Goal: Information Seeking & Learning: Learn about a topic

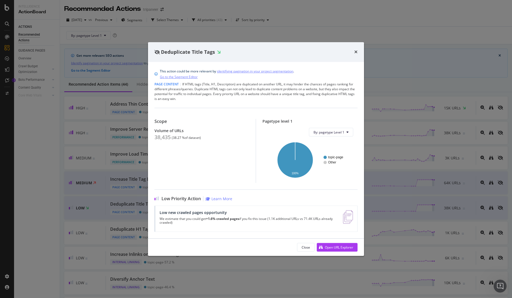
scroll to position [61, 0]
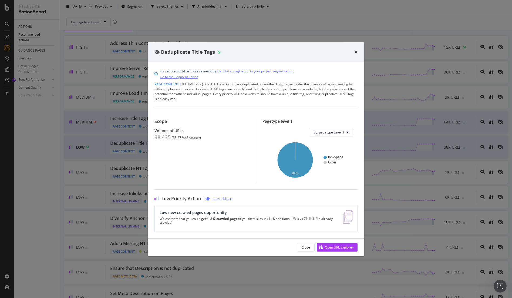
click at [347, 53] on div "Deduplicate Title Tags" at bounding box center [256, 52] width 203 height 7
click at [356, 51] on icon "times" at bounding box center [355, 52] width 3 height 4
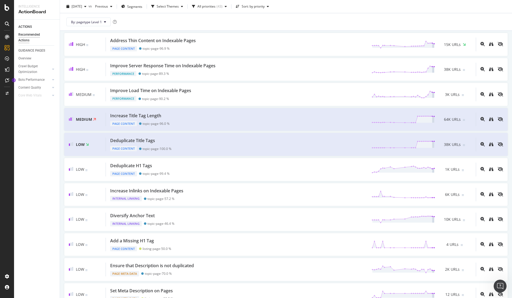
scroll to position [82, 0]
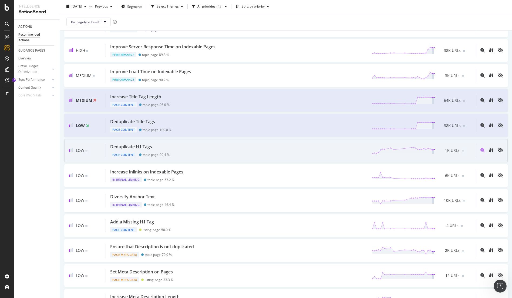
click at [142, 147] on div "Deduplicate H1 Tags" at bounding box center [131, 147] width 42 height 6
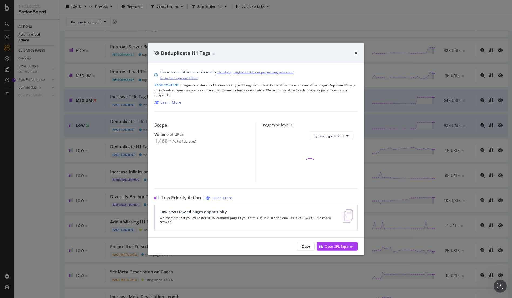
click at [359, 248] on div "Close Open URL Explorer" at bounding box center [256, 246] width 216 height 17
click at [353, 247] on button "Open URL Explorer" at bounding box center [337, 246] width 41 height 9
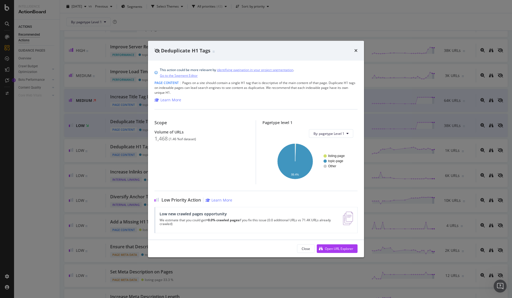
click at [354, 48] on div "Deduplicate H1 Tags" at bounding box center [256, 50] width 203 height 7
click at [354, 52] on div "Deduplicate H1 Tags" at bounding box center [256, 50] width 203 height 7
click at [355, 50] on icon "times" at bounding box center [355, 50] width 3 height 4
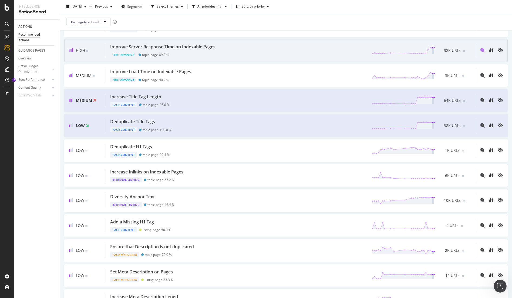
click at [359, 50] on div "Improve Server Response Time on Indexable Pages Performance topic-page - 89.3 %…" at bounding box center [291, 51] width 370 height 14
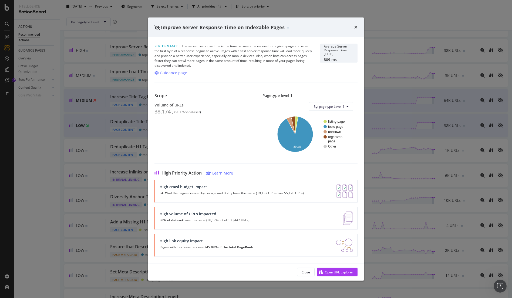
click at [172, 172] on span "High Priority Action" at bounding box center [182, 172] width 40 height 5
click at [126, 173] on div "Improve Server Response Time on Indexable Pages Performance | The server respon…" at bounding box center [256, 149] width 512 height 298
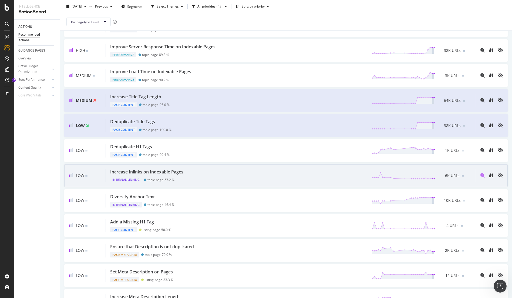
click at [120, 172] on div "Increase Inlinks on Indexable Pages" at bounding box center [146, 172] width 73 height 6
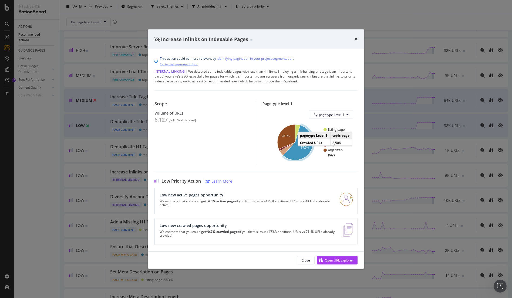
click at [289, 155] on icon "A chart." at bounding box center [298, 142] width 30 height 35
click at [358, 43] on div "Increase Inlinks on Indexable Pages" at bounding box center [256, 39] width 216 height 20
click at [358, 41] on div "Increase Inlinks on Indexable Pages" at bounding box center [256, 39] width 216 height 20
click at [353, 35] on div "Increase Inlinks on Indexable Pages" at bounding box center [256, 39] width 216 height 20
click at [353, 38] on div "Increase Inlinks on Indexable Pages" at bounding box center [256, 39] width 203 height 7
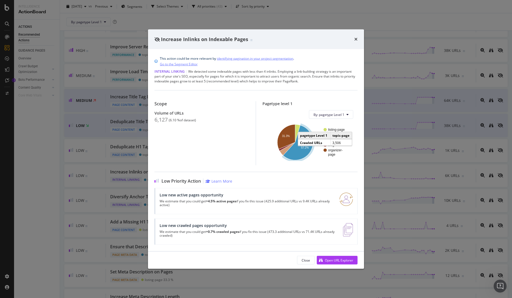
click at [354, 39] on div "Increase Inlinks on Indexable Pages" at bounding box center [256, 39] width 203 height 7
click at [351, 39] on div "Increase Inlinks on Indexable Pages" at bounding box center [256, 39] width 203 height 7
click at [355, 37] on icon "times" at bounding box center [355, 39] width 3 height 4
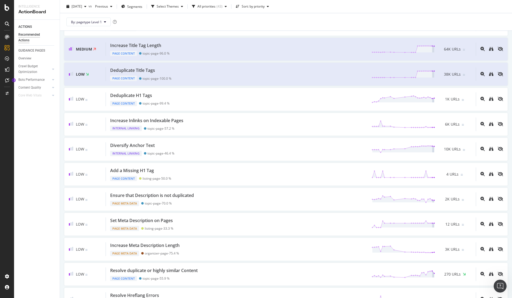
scroll to position [151, 0]
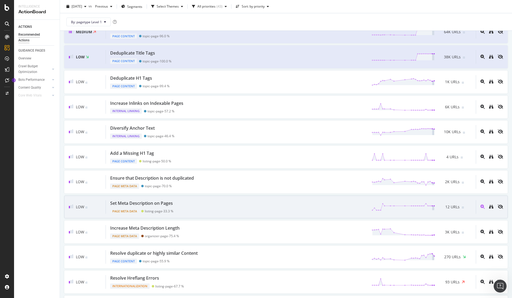
click at [163, 203] on div "Set Meta Description on Pages" at bounding box center [141, 203] width 63 height 6
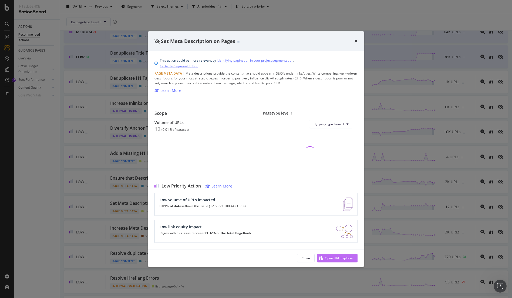
click at [334, 259] on div "Open URL Explorer" at bounding box center [339, 258] width 28 height 5
click at [56, 226] on div "Set Meta Description on Pages This action could be more relevant by identifying…" at bounding box center [256, 149] width 512 height 298
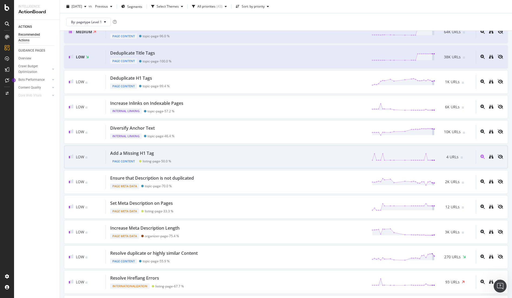
click at [139, 152] on div "Add a Missing H1 Tag" at bounding box center [132, 153] width 44 height 6
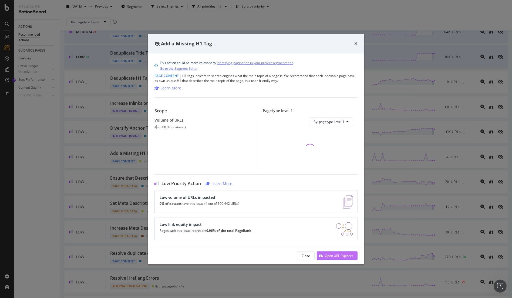
click at [347, 257] on div "Open URL Explorer" at bounding box center [339, 255] width 28 height 5
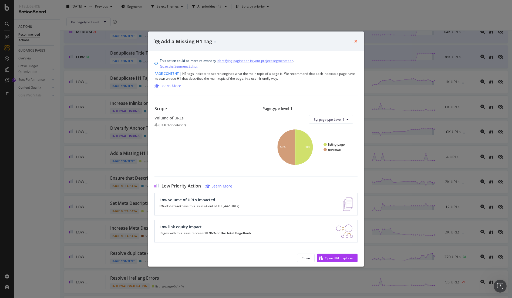
click at [355, 41] on icon "times" at bounding box center [355, 41] width 3 height 4
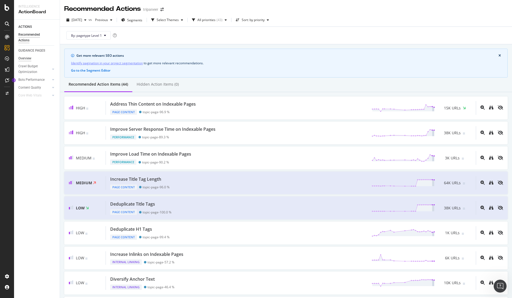
click at [28, 57] on div "Overview" at bounding box center [24, 59] width 13 height 6
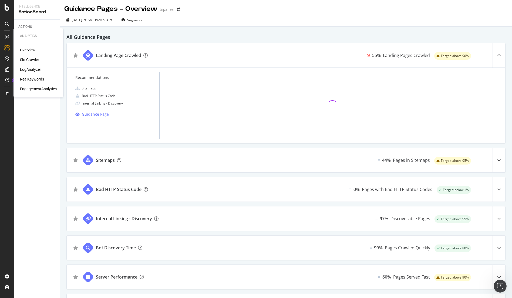
click at [33, 60] on div "SiteCrawler" at bounding box center [29, 59] width 19 height 5
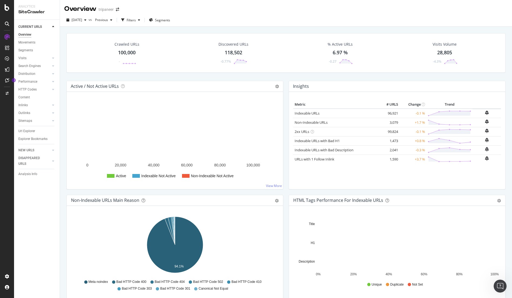
scroll to position [49, 0]
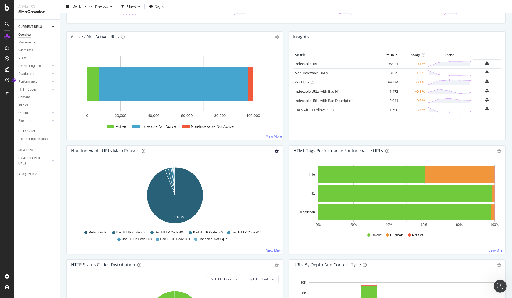
click at [277, 152] on icon "gear" at bounding box center [277, 151] width 4 height 4
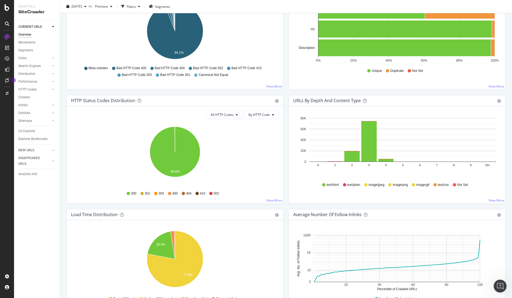
scroll to position [214, 0]
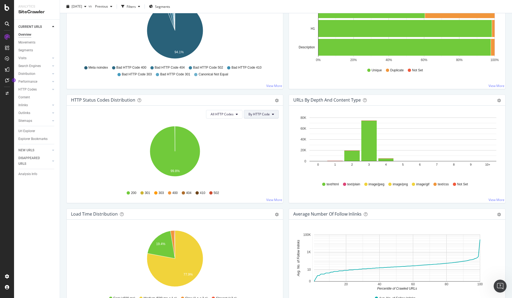
click at [269, 113] on span "By HTTP Code" at bounding box center [259, 114] width 21 height 5
click at [241, 116] on button "All HTTP Codes" at bounding box center [224, 114] width 36 height 9
click at [229, 174] on span "5xx family" at bounding box center [225, 175] width 27 height 5
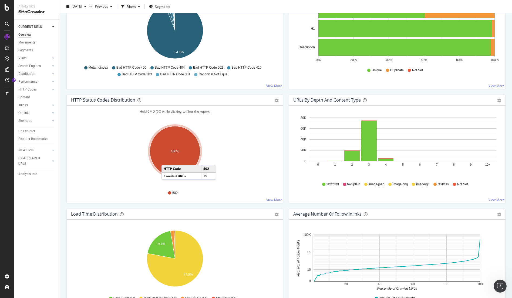
click at [167, 160] on ellipse "A chart." at bounding box center [175, 151] width 50 height 50
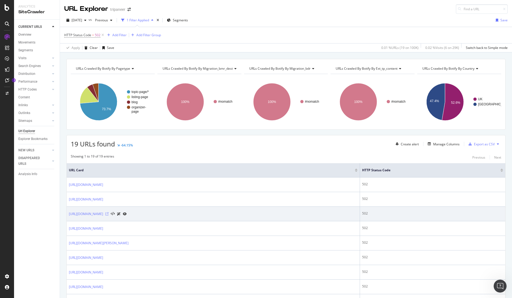
click at [109, 214] on icon at bounding box center [106, 213] width 3 height 3
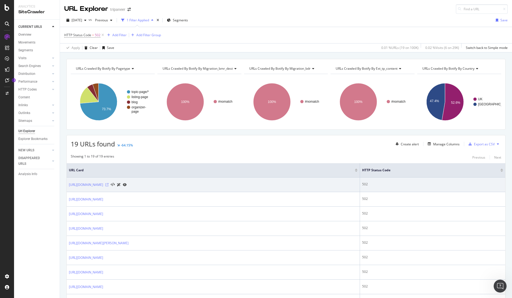
click at [109, 184] on icon at bounding box center [106, 184] width 3 height 3
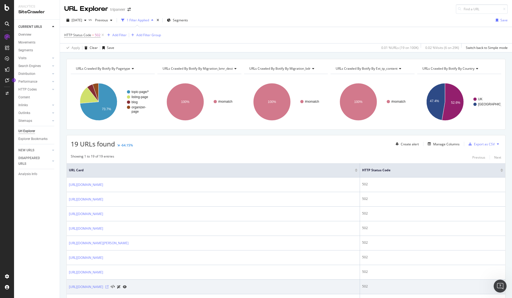
click at [109, 285] on icon at bounding box center [106, 286] width 3 height 3
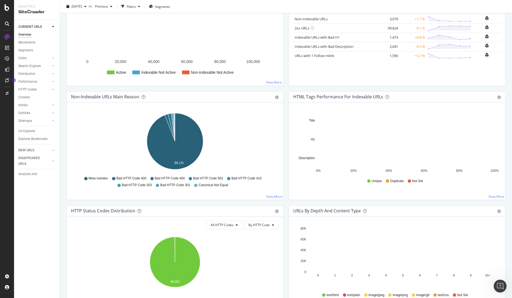
scroll to position [188, 0]
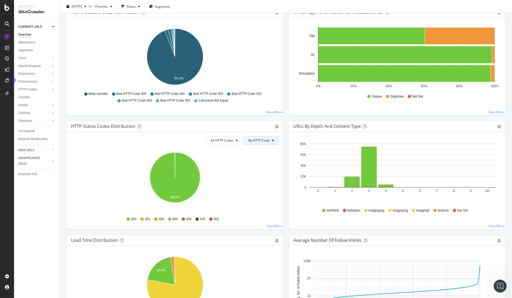
click at [265, 138] on span "By HTTP Code" at bounding box center [259, 140] width 21 height 5
click at [264, 162] on span "By HTTP Code" at bounding box center [259, 161] width 21 height 5
click at [265, 139] on span "By HTTP Code" at bounding box center [259, 140] width 21 height 5
click at [233, 139] on span "All HTTP Codes" at bounding box center [222, 140] width 23 height 5
click at [223, 187] on div "4xx family" at bounding box center [225, 191] width 36 height 8
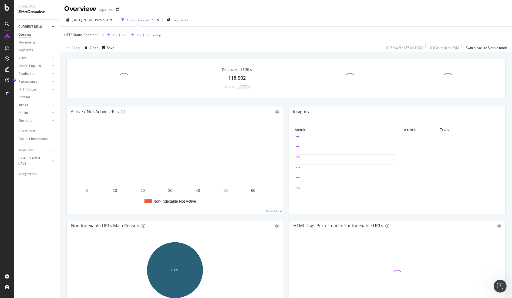
scroll to position [192, 0]
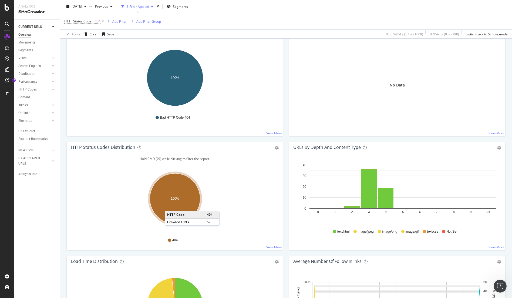
click at [170, 206] on ellipse "A chart." at bounding box center [175, 198] width 50 height 50
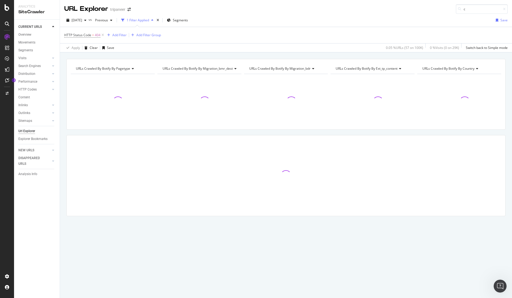
type input "c"
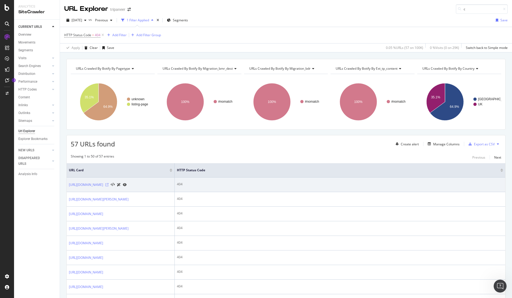
click at [109, 186] on icon at bounding box center [106, 184] width 3 height 3
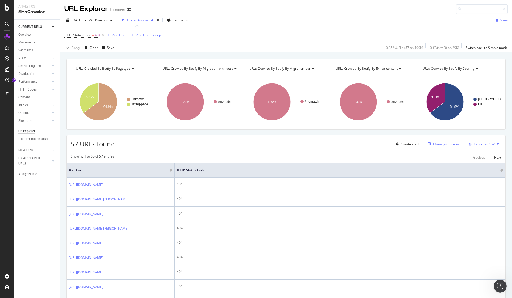
click at [444, 145] on div "Manage Columns" at bounding box center [446, 144] width 26 height 5
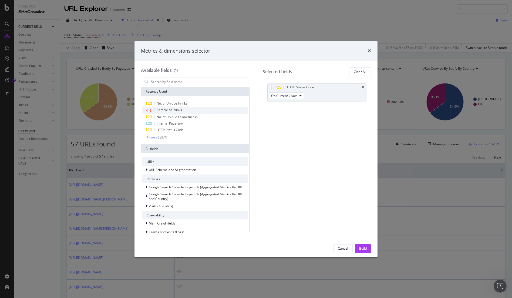
click at [179, 111] on span "Sample of Inlinks" at bounding box center [169, 110] width 25 height 5
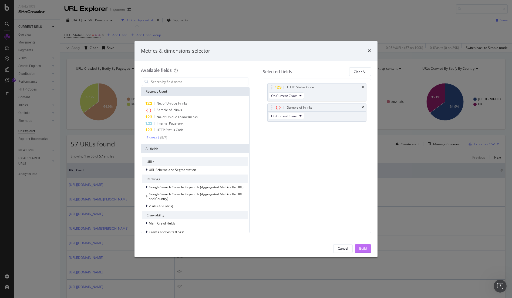
click at [361, 248] on div "Build" at bounding box center [363, 248] width 8 height 5
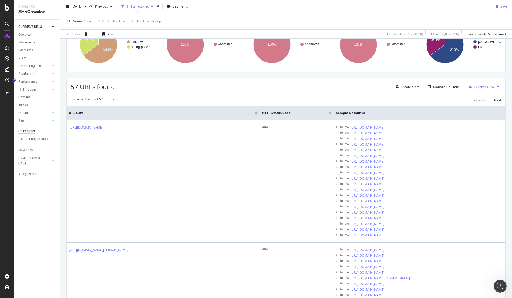
scroll to position [58, 0]
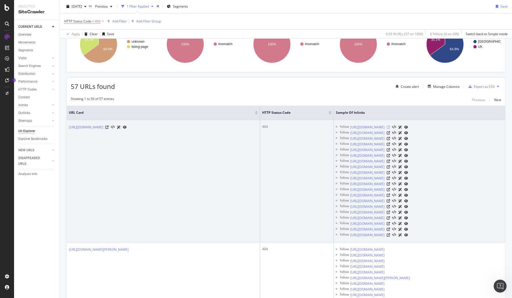
click at [390, 126] on icon at bounding box center [388, 127] width 3 height 3
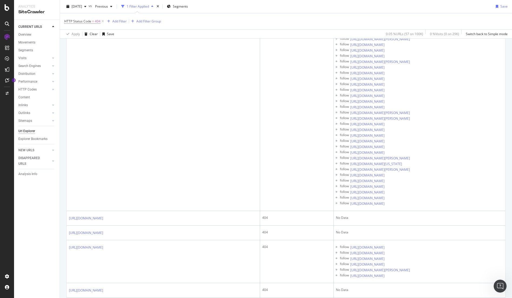
scroll to position [1520, 0]
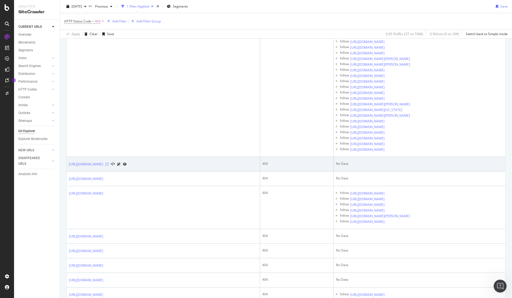
click at [109, 166] on icon at bounding box center [106, 164] width 3 height 3
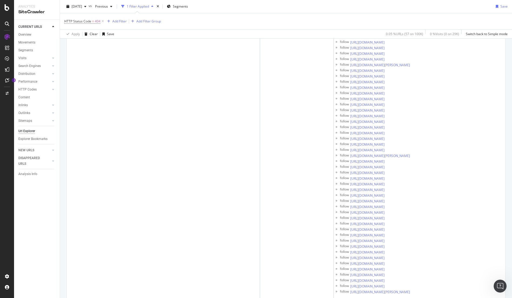
scroll to position [0, 0]
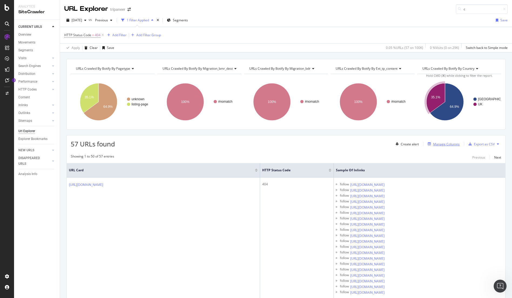
click at [438, 146] on div "Manage Columns" at bounding box center [443, 144] width 34 height 6
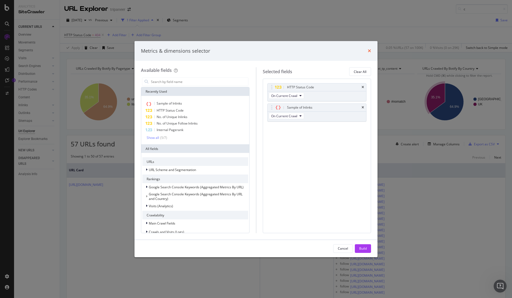
click at [368, 49] on icon "times" at bounding box center [369, 51] width 3 height 4
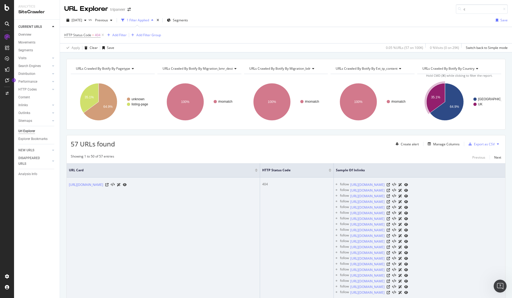
click at [127, 186] on div "https://www.tripaneer.com/de/heartful-motion/4-tage-nididhy?sana-stille-meditat…" at bounding box center [98, 185] width 58 height 6
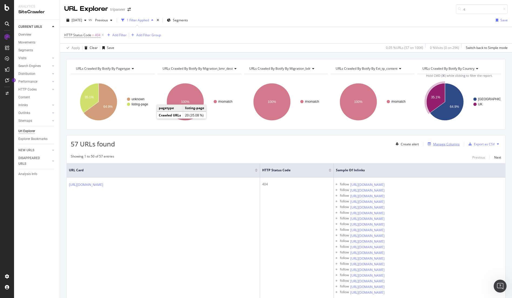
click at [453, 144] on div "Manage Columns" at bounding box center [446, 144] width 26 height 5
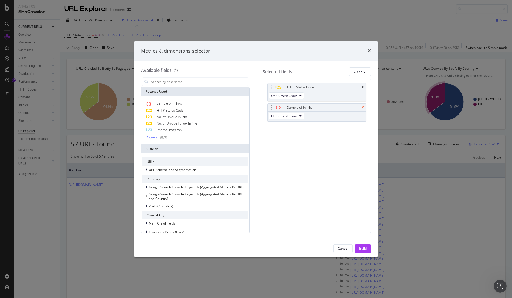
click at [362, 108] on icon "times" at bounding box center [363, 107] width 2 height 3
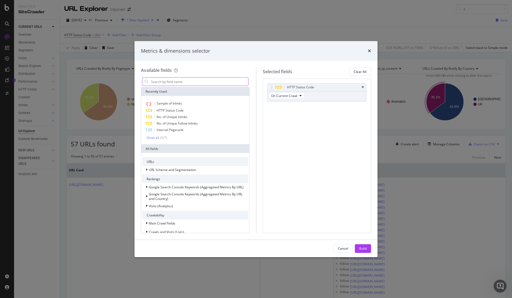
click at [162, 85] on input "modal" at bounding box center [199, 82] width 98 height 8
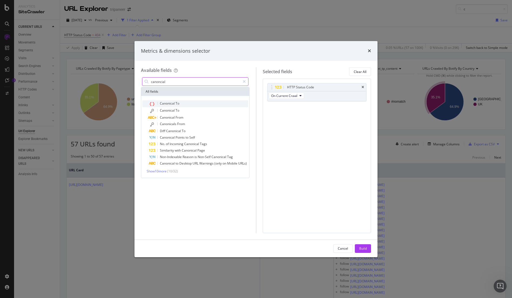
type input "canoncial"
click at [163, 104] on span "Canonical" at bounding box center [168, 103] width 16 height 5
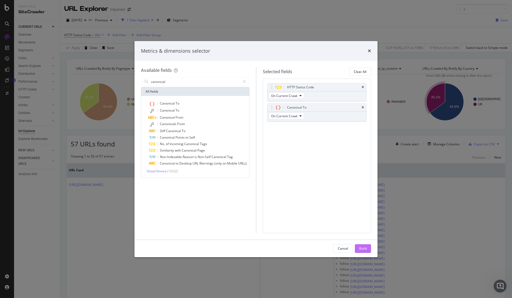
click at [367, 247] on button "Build" at bounding box center [363, 248] width 16 height 9
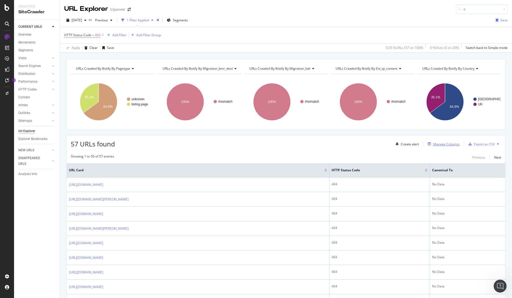
click at [446, 145] on div "Manage Columns" at bounding box center [446, 144] width 26 height 5
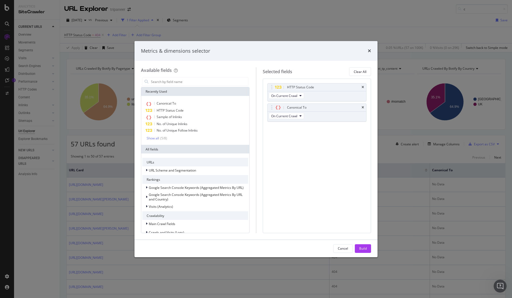
click at [362, 106] on icon "times" at bounding box center [363, 107] width 2 height 3
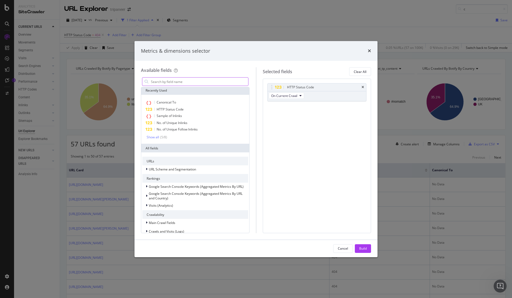
click at [172, 84] on input "modal" at bounding box center [199, 82] width 98 height 8
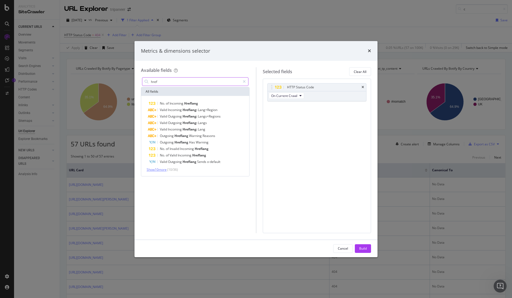
type input "href"
click at [166, 167] on span "Show 10 more" at bounding box center [157, 169] width 20 height 5
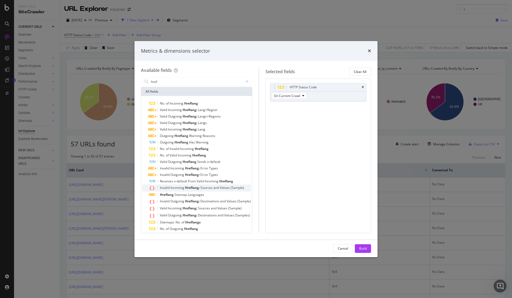
click at [223, 189] on span "Values" at bounding box center [225, 187] width 11 height 5
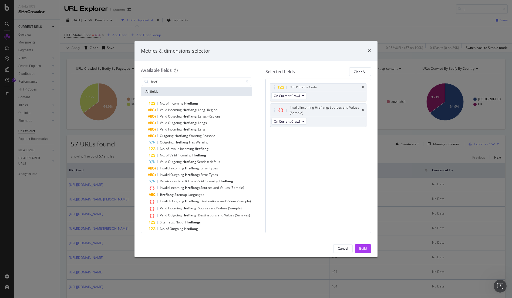
click at [363, 249] on div "Build" at bounding box center [363, 248] width 8 height 5
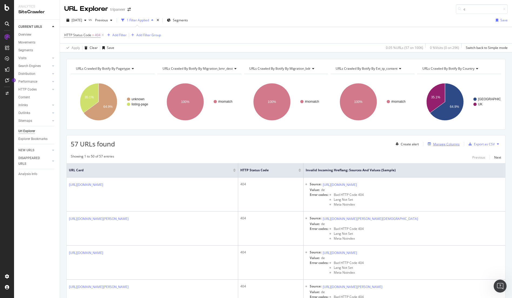
click at [441, 143] on div "Manage Columns" at bounding box center [446, 144] width 26 height 5
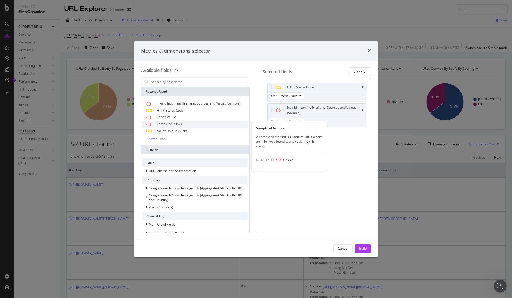
click at [172, 123] on span "Sample of Inlinks" at bounding box center [169, 124] width 25 height 5
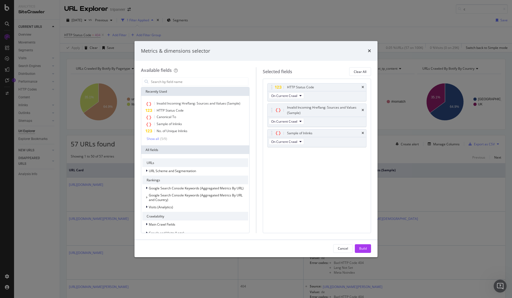
click at [368, 253] on div "Cancel Build" at bounding box center [256, 248] width 243 height 17
click at [367, 250] on button "Build" at bounding box center [363, 248] width 16 height 9
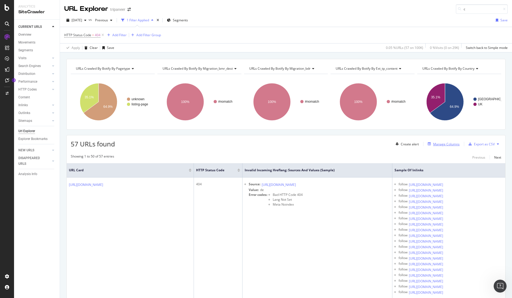
click at [450, 144] on div "Manage Columns" at bounding box center [446, 144] width 26 height 5
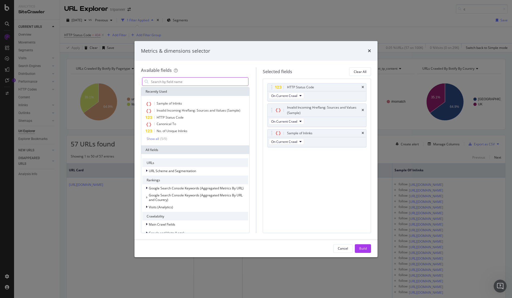
click at [190, 79] on input "modal" at bounding box center [199, 82] width 98 height 8
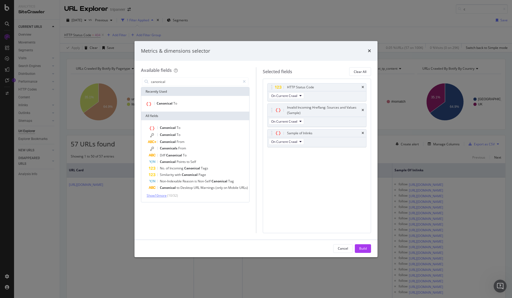
type input "canonical"
click at [156, 196] on span "Show 10 more" at bounding box center [157, 195] width 20 height 5
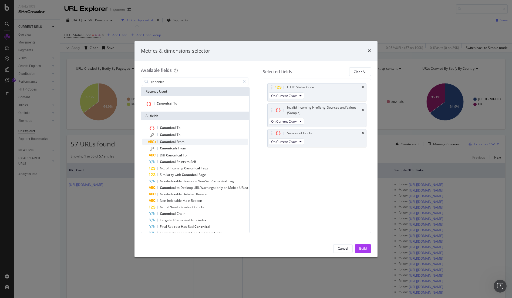
click at [173, 140] on span "Canonical" at bounding box center [168, 141] width 17 height 5
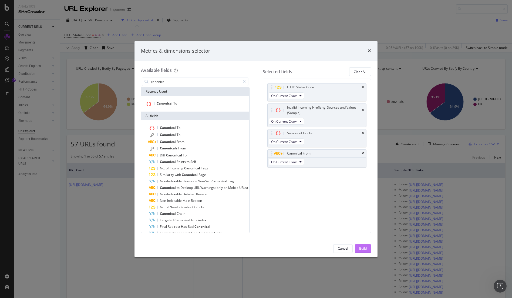
click at [366, 250] on div "Build" at bounding box center [363, 248] width 8 height 5
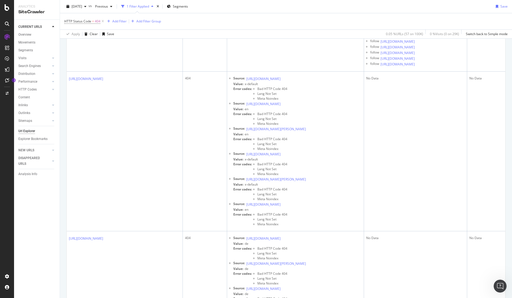
scroll to position [2843, 0]
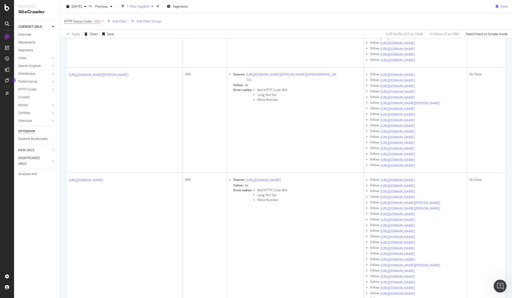
scroll to position [0, 0]
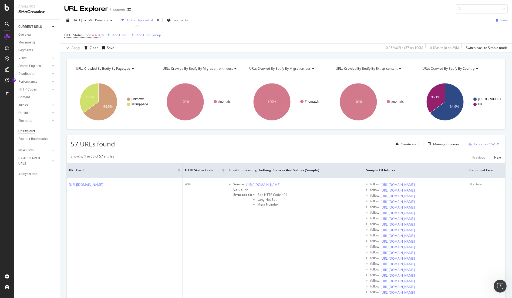
click at [65, 10] on div "URL Explorer" at bounding box center [86, 8] width 44 height 9
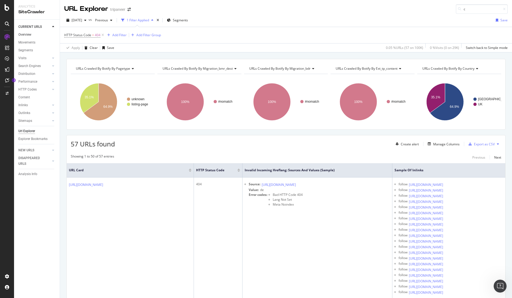
click at [34, 35] on link "Overview" at bounding box center [37, 35] width 38 height 6
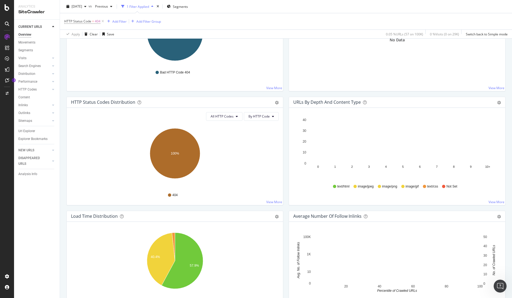
scroll to position [238, 0]
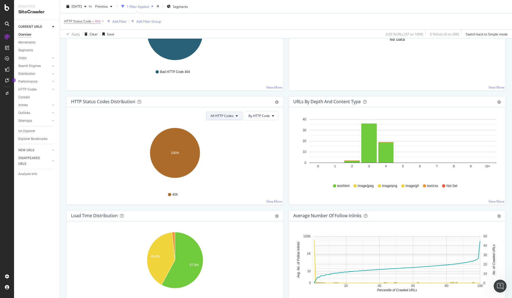
click at [235, 117] on button "All HTTP Codes" at bounding box center [224, 116] width 36 height 9
click at [222, 166] on span "4xx family" at bounding box center [225, 166] width 27 height 5
click at [103, 21] on icon at bounding box center [102, 21] width 5 height 5
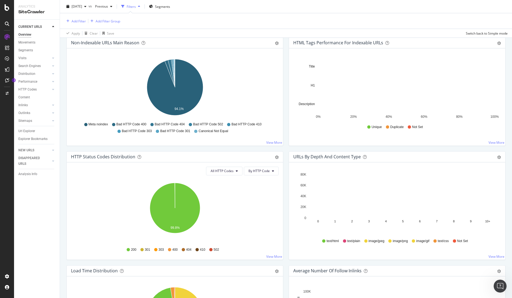
scroll to position [246, 0]
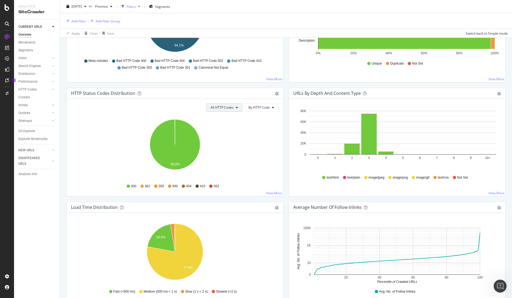
click at [231, 106] on span "All HTTP Codes" at bounding box center [222, 107] width 23 height 5
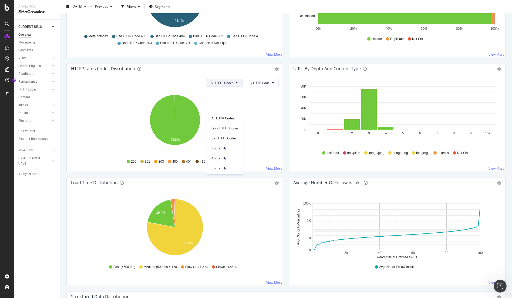
scroll to position [221, 0]
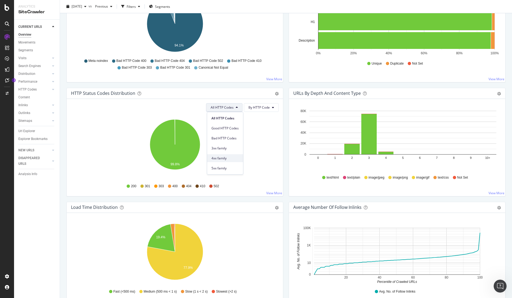
click at [216, 160] on span "4xx family" at bounding box center [225, 158] width 27 height 5
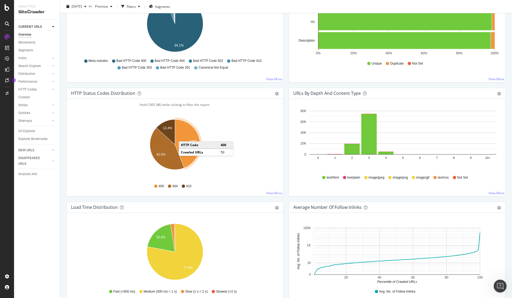
click at [184, 136] on icon "A chart." at bounding box center [187, 143] width 25 height 49
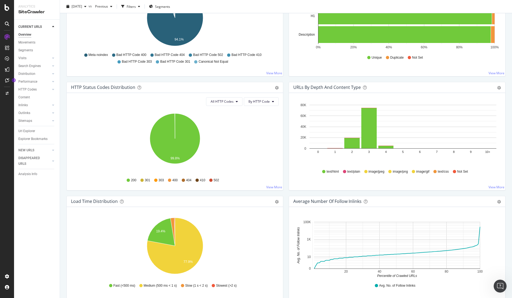
scroll to position [238, 0]
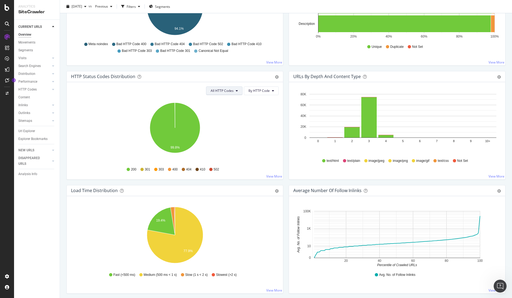
click at [230, 91] on span "All HTTP Codes" at bounding box center [222, 90] width 23 height 5
click at [222, 141] on span "4xx family" at bounding box center [225, 141] width 27 height 5
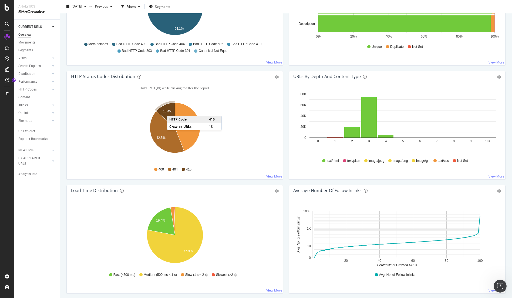
click at [173, 110] on icon "A chart." at bounding box center [165, 115] width 19 height 25
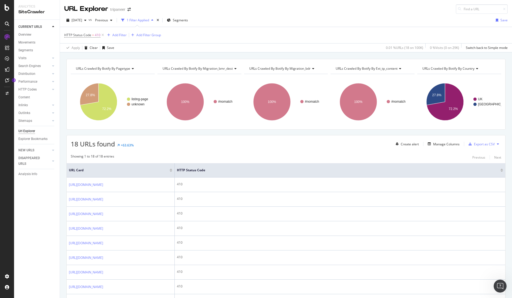
scroll to position [53, 0]
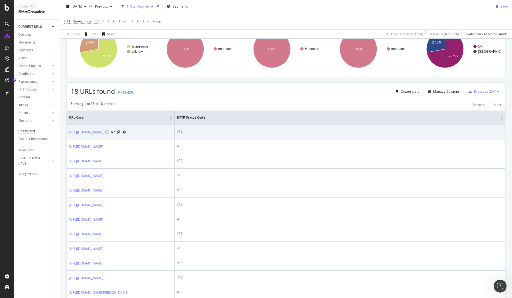
click at [109, 134] on icon at bounding box center [106, 131] width 3 height 3
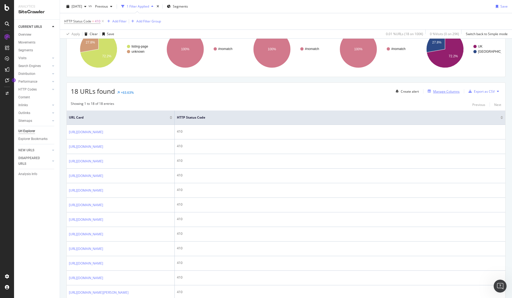
click at [426, 91] on div "button" at bounding box center [430, 91] width 8 height 3
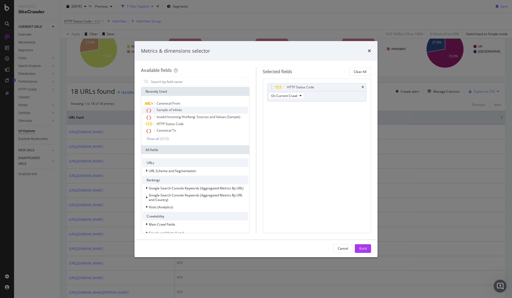
click at [177, 108] on span "Sample of Inlinks" at bounding box center [169, 110] width 25 height 5
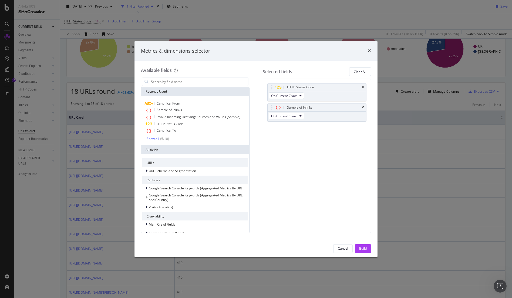
drag, startPoint x: 363, startPoint y: 246, endPoint x: 413, endPoint y: 197, distance: 70.3
click at [363, 246] on div "Build" at bounding box center [363, 248] width 8 height 5
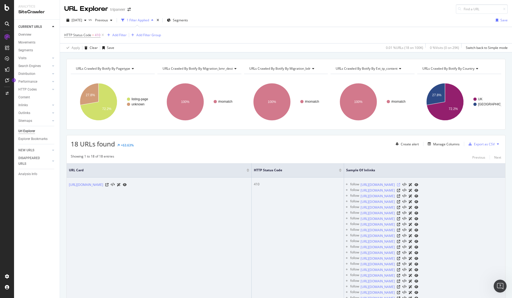
click at [400, 185] on icon at bounding box center [398, 184] width 3 height 3
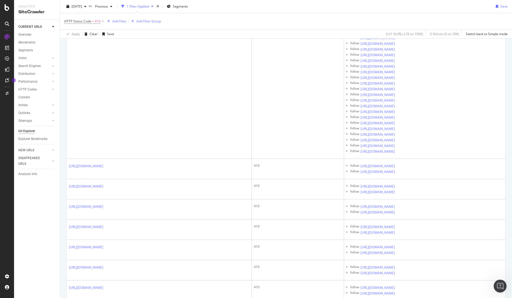
scroll to position [621, 0]
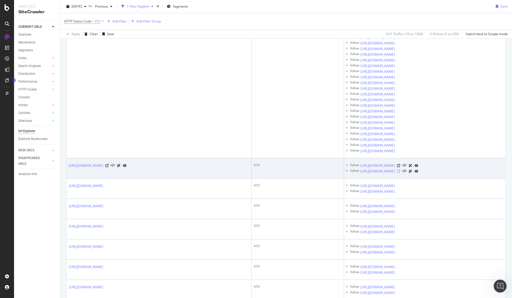
click at [400, 171] on icon at bounding box center [398, 171] width 3 height 3
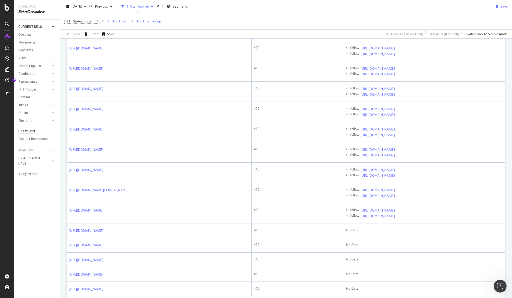
scroll to position [782, 0]
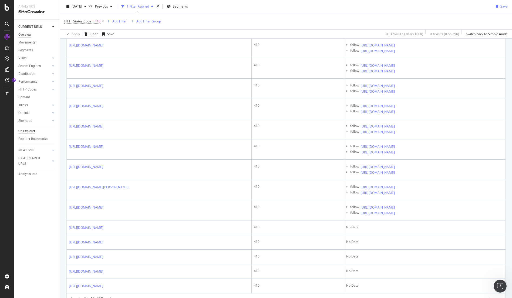
click at [27, 33] on div "Overview" at bounding box center [24, 35] width 13 height 6
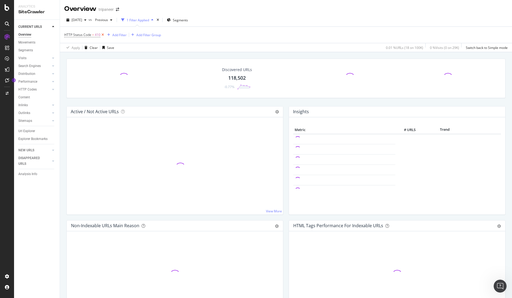
click at [101, 36] on icon at bounding box center [102, 34] width 5 height 5
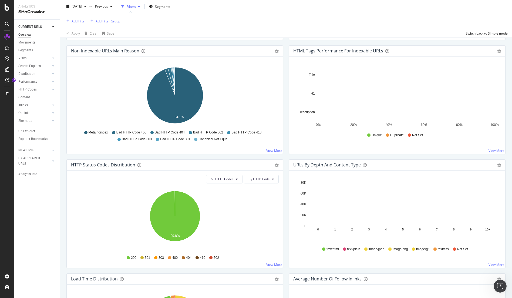
scroll to position [173, 0]
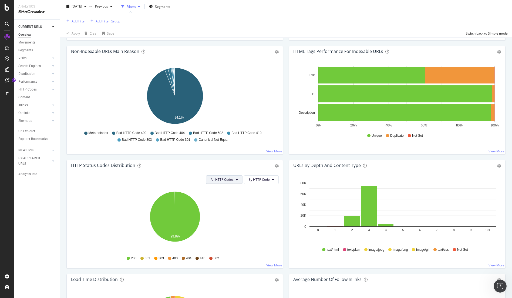
click at [229, 178] on span "All HTTP Codes" at bounding box center [222, 179] width 23 height 5
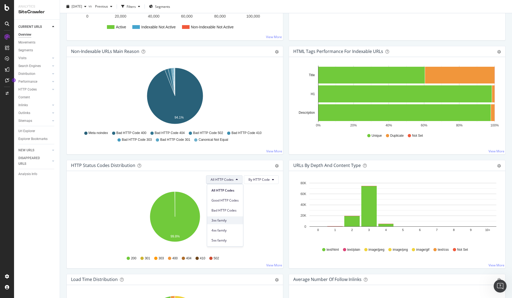
click at [227, 220] on span "3xx family" at bounding box center [225, 220] width 27 height 5
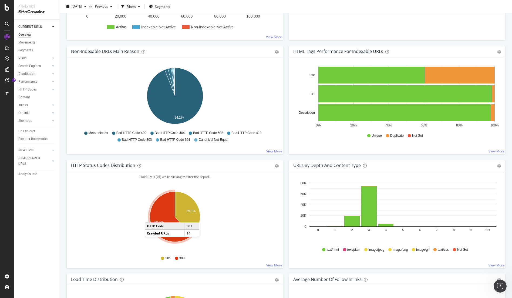
click at [150, 217] on icon "A chart." at bounding box center [170, 217] width 41 height 50
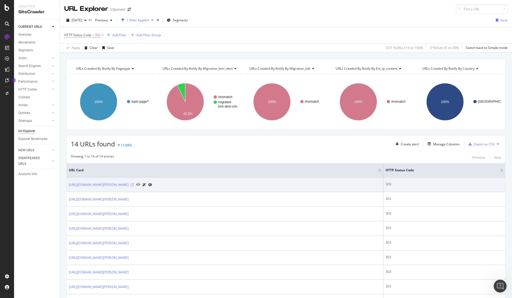
click at [134, 183] on icon at bounding box center [132, 184] width 3 height 3
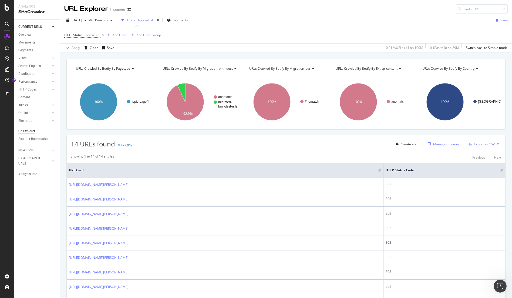
click at [451, 144] on div "Manage Columns" at bounding box center [446, 144] width 26 height 5
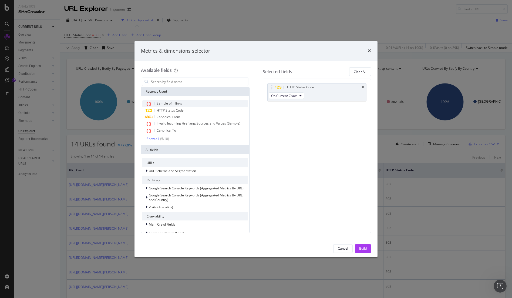
click at [161, 100] on span "Sample of Inlinks" at bounding box center [195, 103] width 106 height 7
click at [161, 102] on span "Sample of Inlinks" at bounding box center [169, 103] width 25 height 5
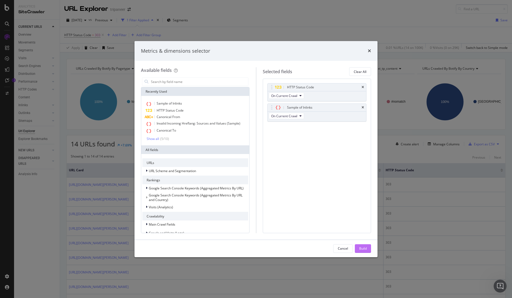
click at [361, 246] on div "Build" at bounding box center [363, 248] width 8 height 8
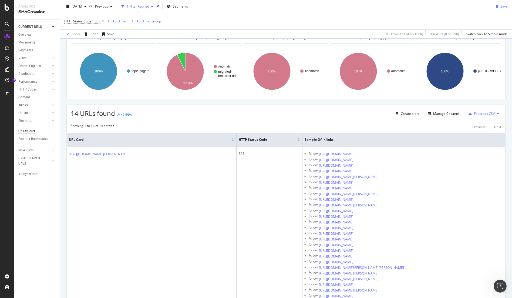
scroll to position [31, 0]
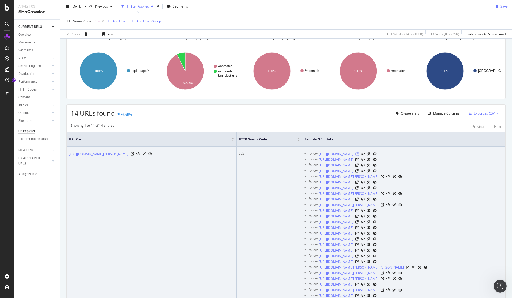
click at [359, 155] on icon at bounding box center [357, 153] width 3 height 3
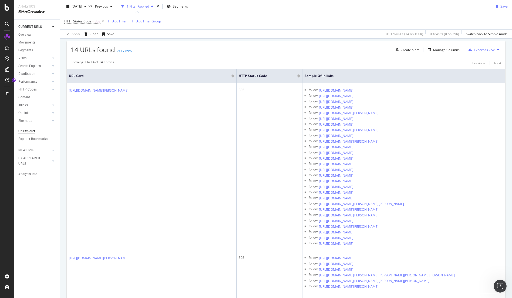
scroll to position [95, 0]
click at [27, 35] on div "Overview" at bounding box center [24, 35] width 13 height 6
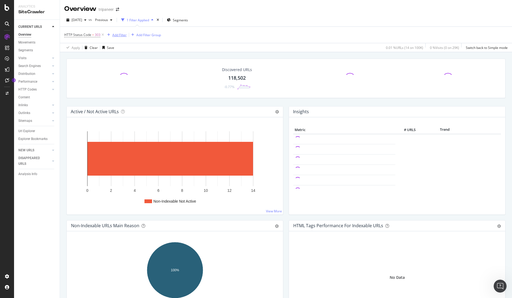
click at [105, 35] on div "button" at bounding box center [108, 34] width 7 height 3
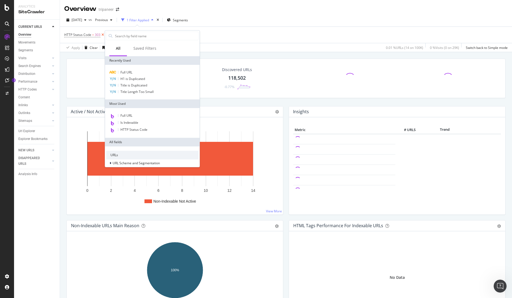
click at [101, 34] on icon at bounding box center [102, 34] width 5 height 5
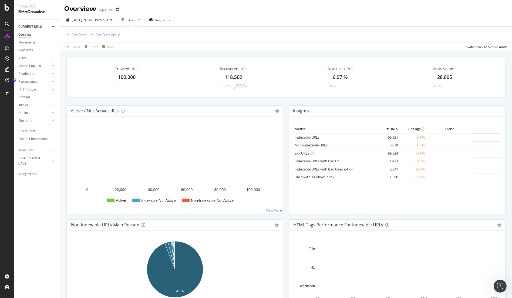
scroll to position [282, 0]
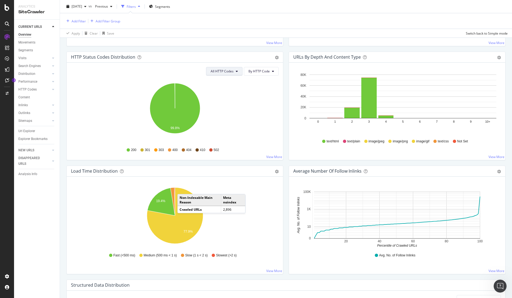
click at [227, 72] on span "All HTTP Codes" at bounding box center [222, 71] width 23 height 5
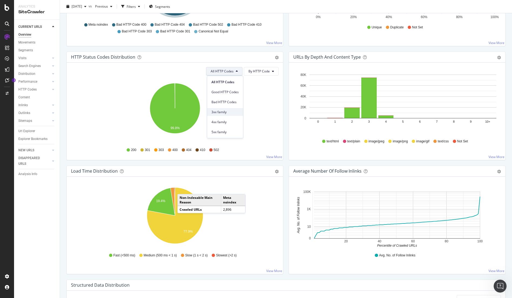
click at [222, 111] on span "3xx family" at bounding box center [225, 112] width 27 height 5
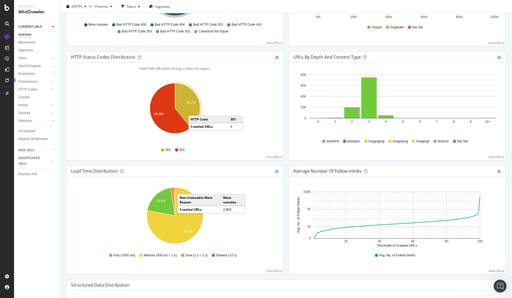
click at [194, 110] on icon "A chart." at bounding box center [187, 105] width 25 height 45
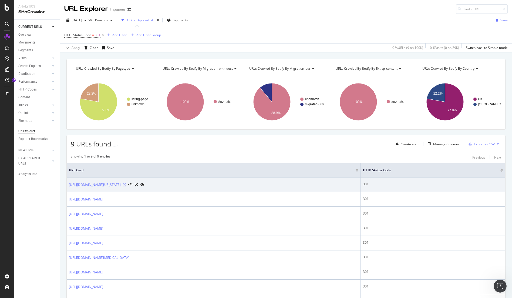
click at [126, 184] on icon at bounding box center [124, 184] width 3 height 3
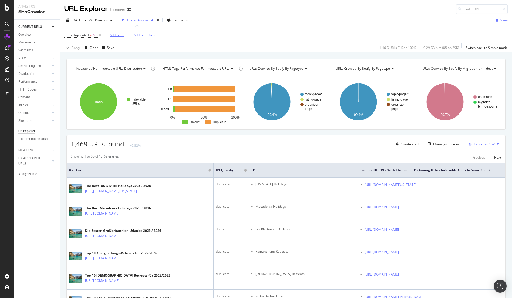
click at [119, 35] on div "Add Filter" at bounding box center [117, 35] width 14 height 5
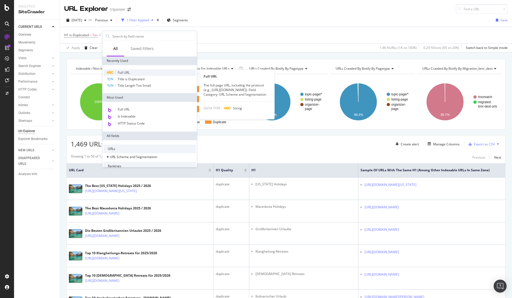
click at [132, 73] on div "Full URL" at bounding box center [149, 72] width 92 height 6
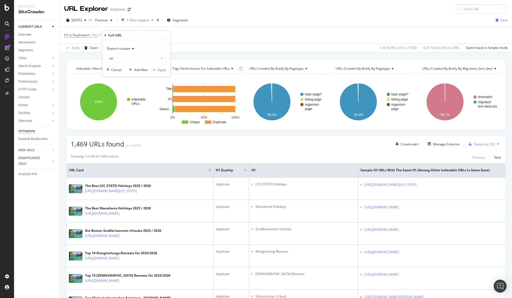
click at [122, 48] on span "Doesn't contain" at bounding box center [119, 48] width 24 height 5
click at [154, 45] on div "Doesn't contain" at bounding box center [136, 48] width 59 height 9
click at [163, 72] on div "Apply" at bounding box center [162, 70] width 8 height 5
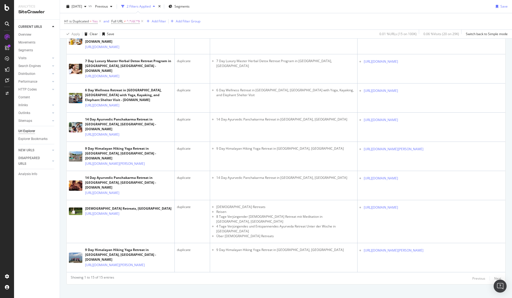
scroll to position [386, 0]
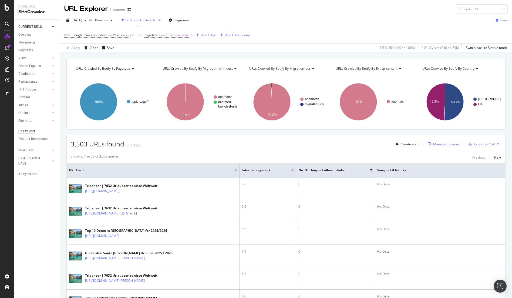
click at [453, 145] on div "Manage Columns" at bounding box center [446, 144] width 26 height 5
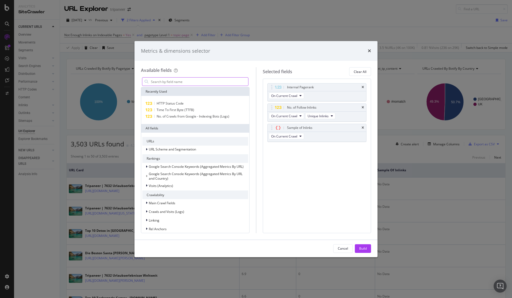
click at [168, 79] on input "modal" at bounding box center [199, 82] width 98 height 8
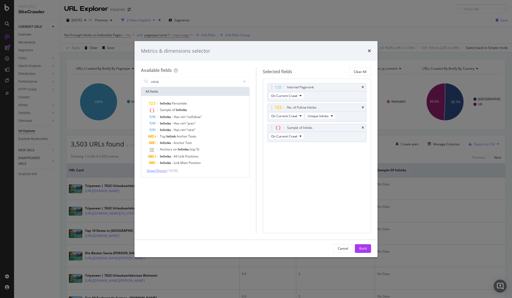
type input "inlink"
click at [158, 169] on span "Show 10 more" at bounding box center [157, 170] width 20 height 5
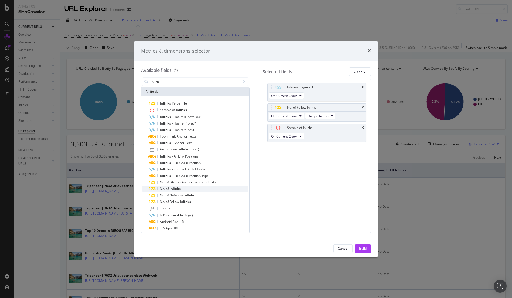
click at [192, 189] on div "No. of Inlinks" at bounding box center [198, 189] width 99 height 6
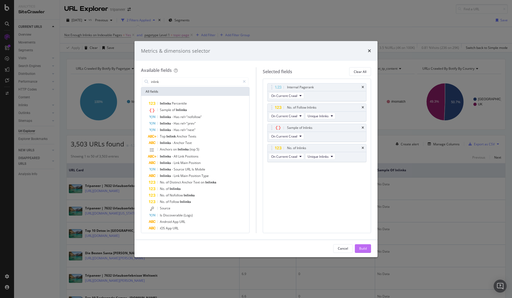
click at [364, 247] on div "Build" at bounding box center [363, 248] width 8 height 5
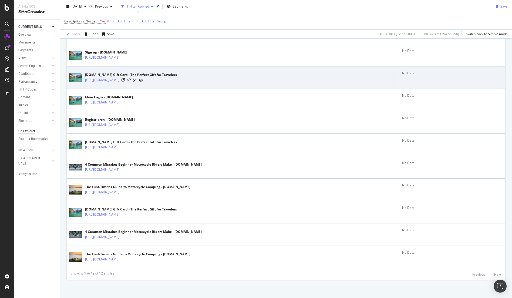
scroll to position [180, 0]
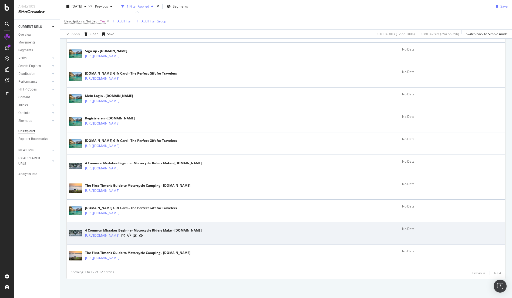
click at [119, 236] on link "[URL][DOMAIN_NAME]" at bounding box center [102, 235] width 34 height 5
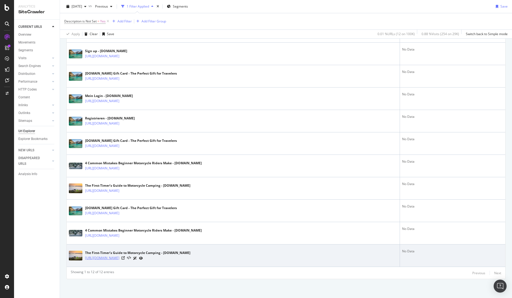
click at [119, 257] on link "https://www.tripaneer.com/news/motorcycle-camping-tour-guide" at bounding box center [102, 257] width 34 height 5
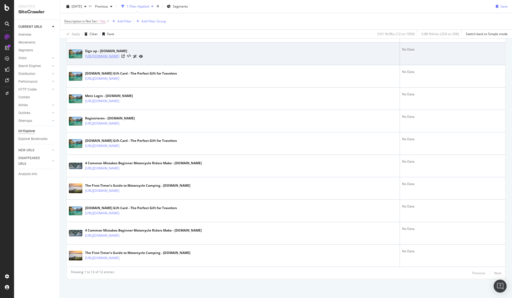
copy link "https://www.tripaneer.com/signup"
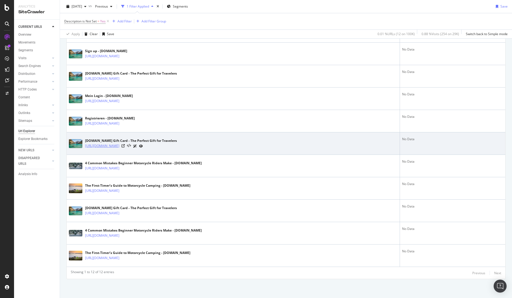
copy link "https://www.tripaneer.com/gift-card"
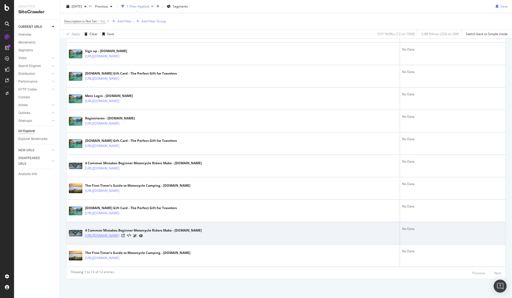
copy link "[URL][DOMAIN_NAME]"
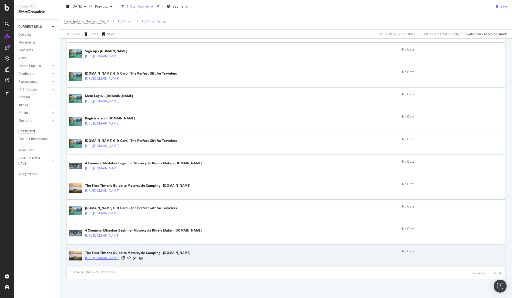
copy link "https://www.tripaneer.com/news/motorcycle-camping-tour-guide"
click at [0, 0] on div "Analytics SiteCrawler CURRENT URLS Overview Movements Segments Visits Analysis …" at bounding box center [256, 149] width 512 height 298
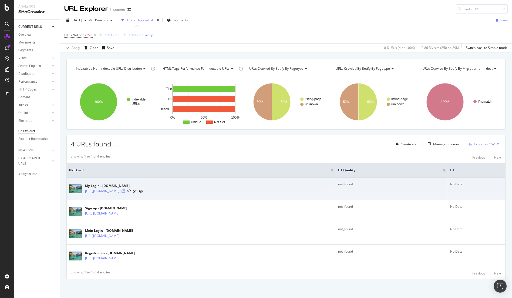
click at [125, 191] on icon at bounding box center [123, 190] width 3 height 3
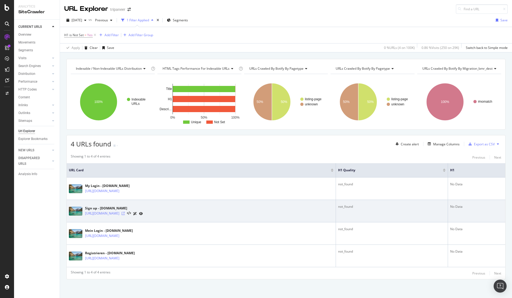
click at [125, 213] on icon at bounding box center [123, 213] width 3 height 3
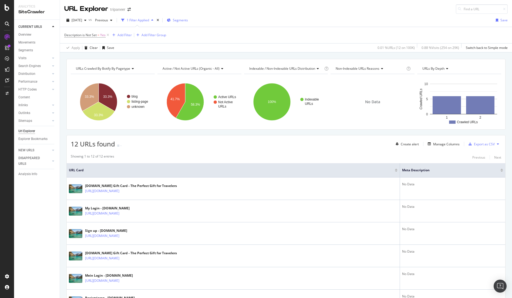
scroll to position [180, 0]
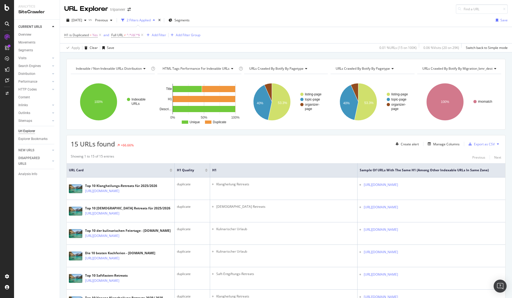
scroll to position [386, 0]
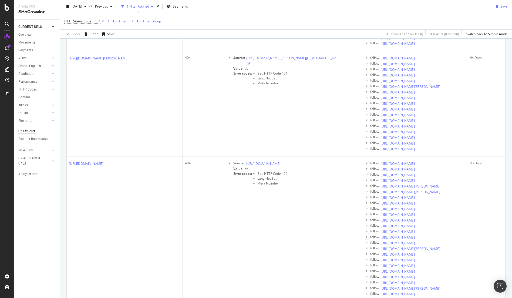
scroll to position [256, 0]
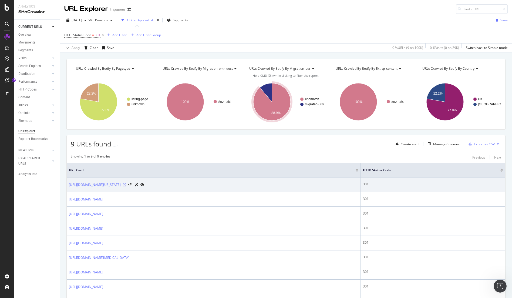
click at [126, 184] on icon at bounding box center [124, 184] width 3 height 3
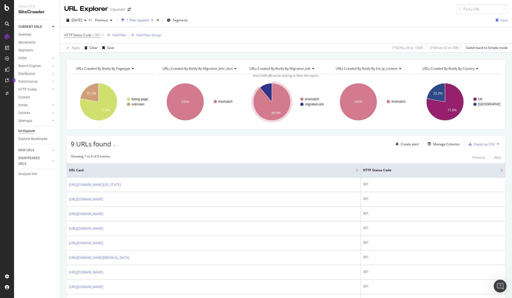
click at [19, 129] on div "Url Explorer" at bounding box center [26, 131] width 17 height 6
click at [32, 34] on link "Overview" at bounding box center [37, 35] width 38 height 6
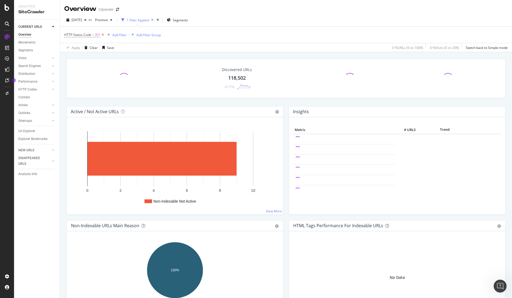
click at [103, 35] on icon at bounding box center [102, 34] width 5 height 5
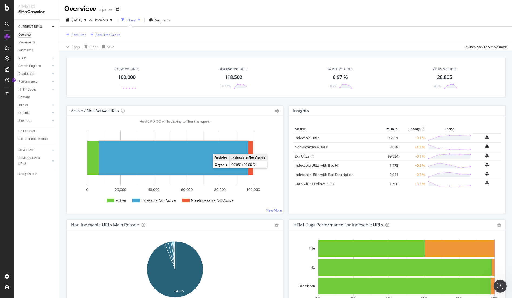
click at [168, 155] on rect "A chart." at bounding box center [173, 158] width 149 height 34
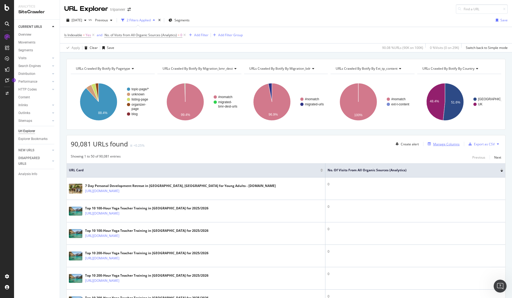
click at [450, 145] on div "Manage Columns" at bounding box center [446, 144] width 26 height 5
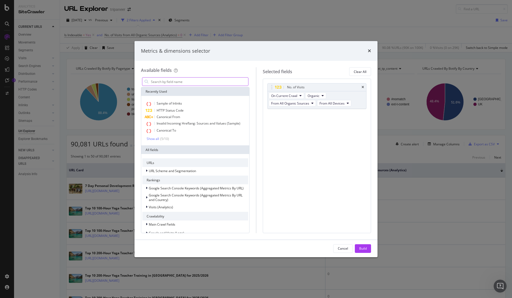
click at [163, 82] on input "modal" at bounding box center [199, 82] width 98 height 8
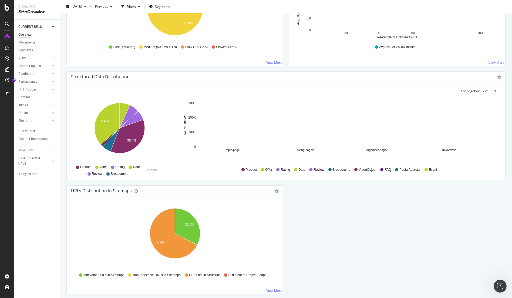
scroll to position [486, 0]
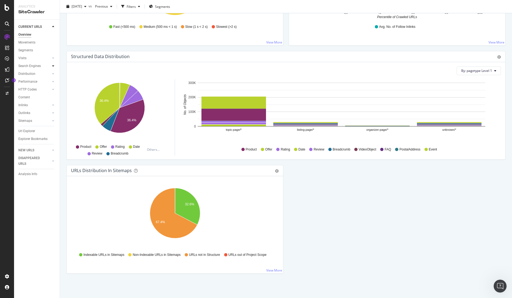
click at [51, 68] on div at bounding box center [53, 65] width 5 height 5
click at [31, 103] on div "Orphans Explorer" at bounding box center [33, 105] width 25 height 6
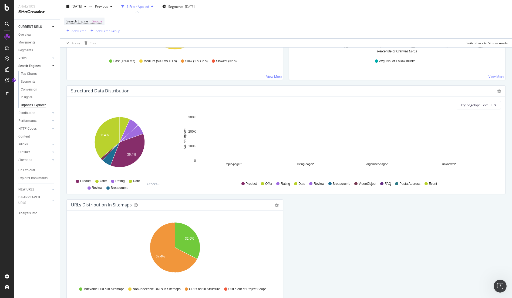
scroll to position [520, 0]
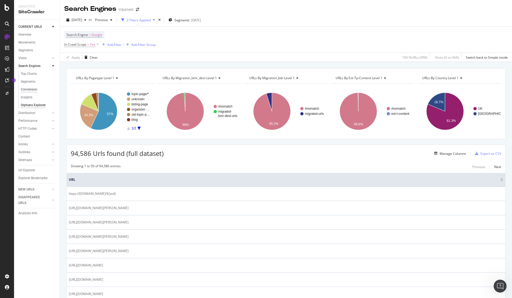
click at [33, 89] on div "Conversion" at bounding box center [29, 90] width 16 height 6
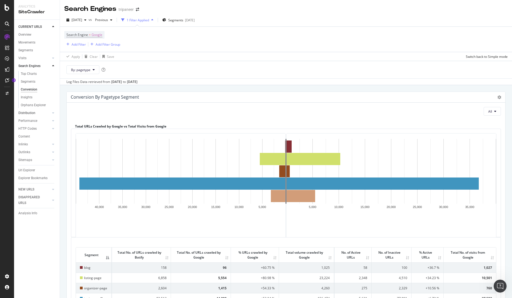
click at [50, 114] on div at bounding box center [47, 112] width 5 height 5
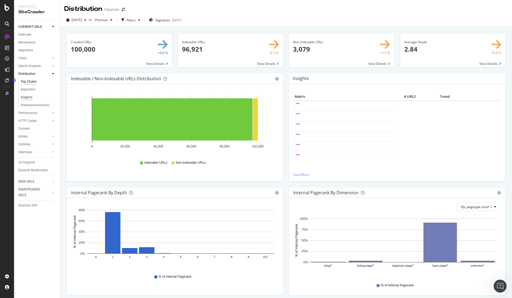
click at [30, 99] on div "Insights" at bounding box center [27, 98] width 12 height 6
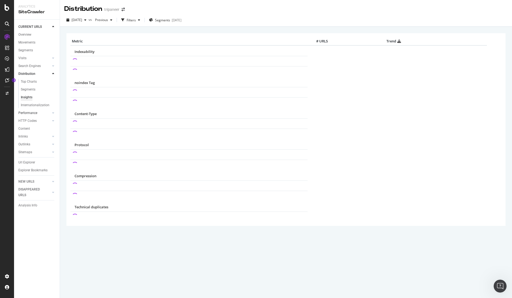
click at [50, 113] on div at bounding box center [47, 112] width 5 height 5
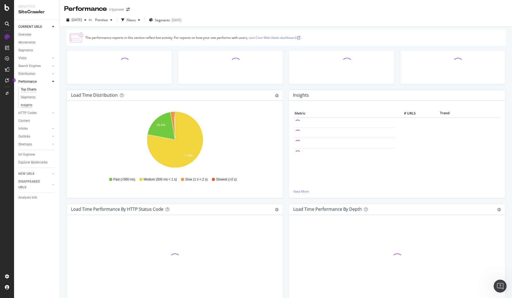
click at [31, 106] on div "Insights" at bounding box center [27, 105] width 12 height 6
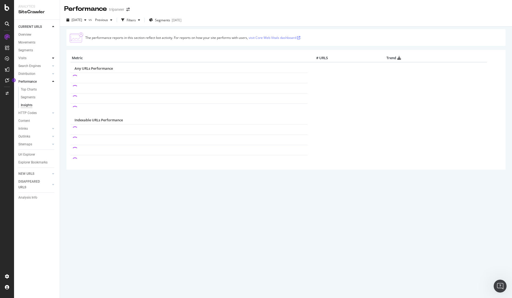
click at [52, 57] on icon at bounding box center [53, 57] width 2 height 3
click at [51, 58] on div at bounding box center [53, 57] width 5 height 5
click at [54, 67] on icon at bounding box center [53, 65] width 2 height 3
click at [54, 66] on icon at bounding box center [53, 65] width 2 height 3
click at [25, 44] on div "Movements" at bounding box center [26, 43] width 17 height 6
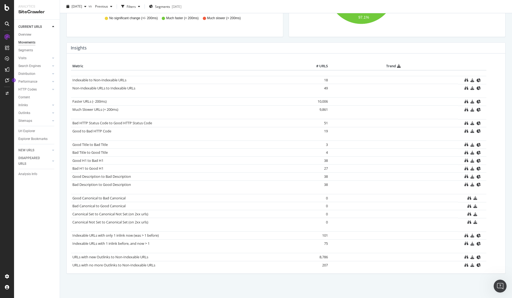
scroll to position [277, 0]
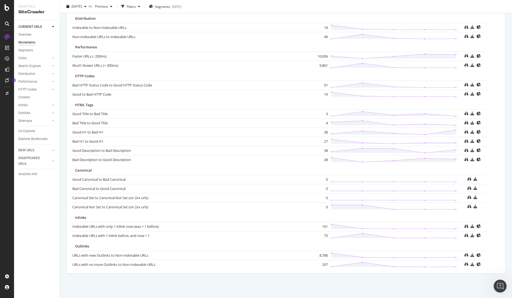
click at [19, 179] on div "CURRENT URLS Overview Movements Segments Visits Analysis Orphan URLs Search Eng…" at bounding box center [37, 159] width 46 height 278
click at [23, 174] on div "Analysis Info" at bounding box center [27, 174] width 19 height 6
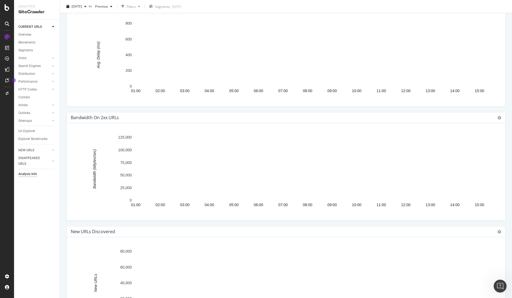
scroll to position [677, 0]
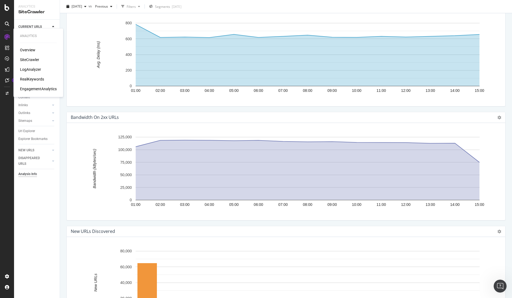
click at [33, 78] on div "RealKeywords" at bounding box center [32, 78] width 24 height 5
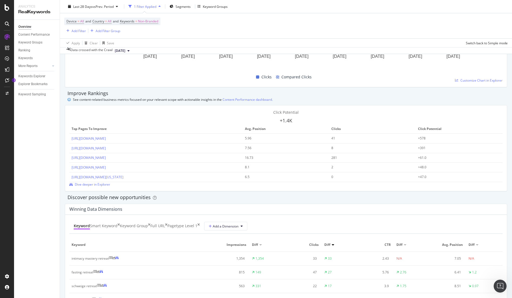
scroll to position [332, 0]
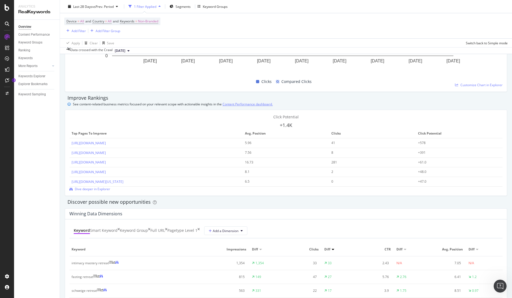
click at [253, 103] on link "Content Performance dashboard." at bounding box center [248, 104] width 50 height 6
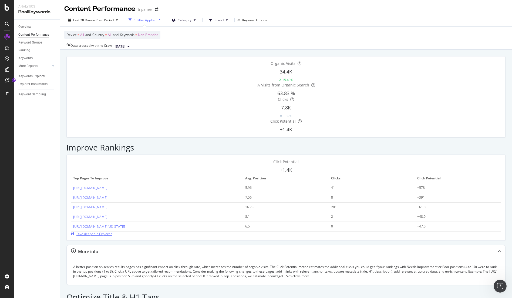
click at [112, 232] on span "Dive deeper in Explorer" at bounding box center [93, 234] width 35 height 5
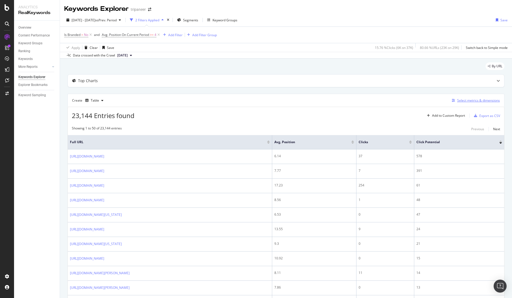
click at [469, 99] on div "Select metrics & dimensions" at bounding box center [478, 100] width 43 height 5
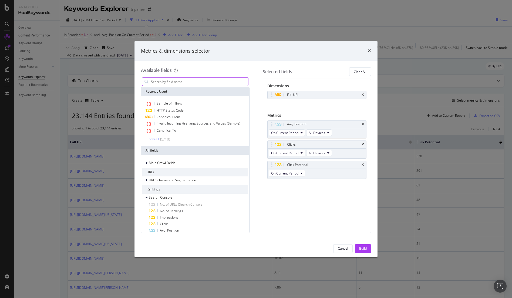
click at [207, 79] on input "modal" at bounding box center [199, 82] width 98 height 8
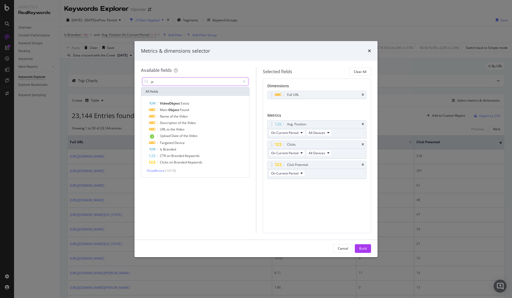
type input "j"
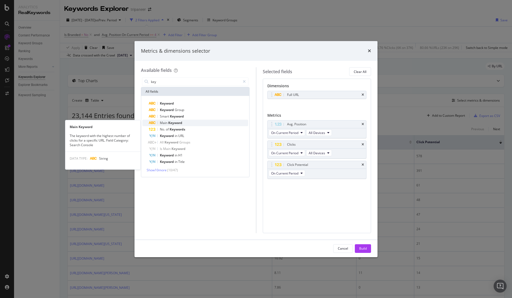
type input "key"
click at [174, 121] on span "Keyword" at bounding box center [175, 122] width 14 height 5
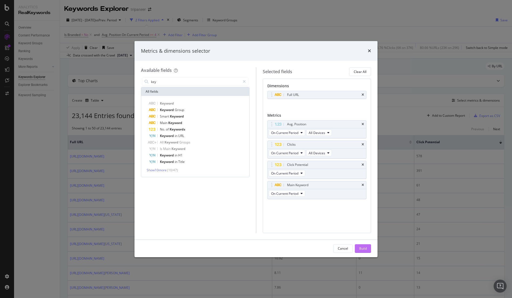
click at [359, 247] on div "Build" at bounding box center [363, 248] width 8 height 5
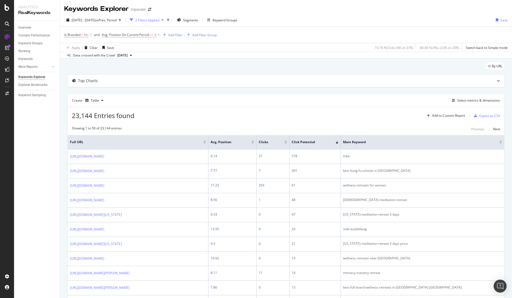
click at [287, 143] on div at bounding box center [285, 142] width 3 height 1
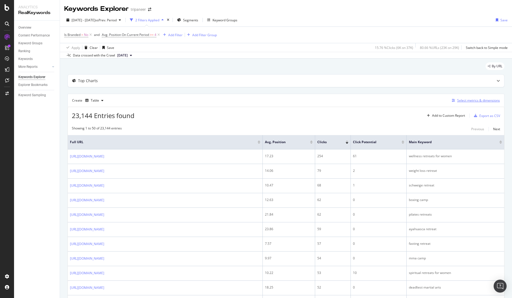
click at [462, 99] on div "Select metrics & dimensions" at bounding box center [478, 100] width 43 height 5
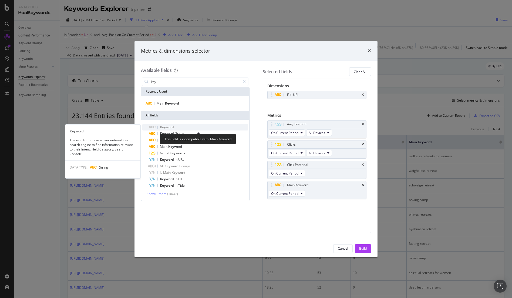
type input "key"
click at [196, 127] on div "Keyword" at bounding box center [198, 127] width 99 height 6
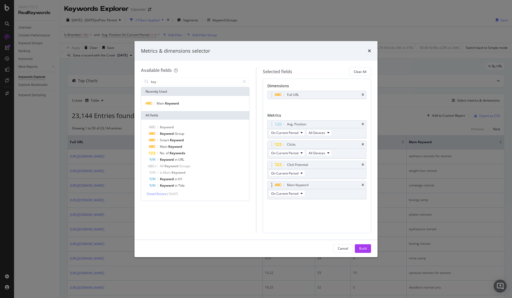
click at [361, 184] on div "Main Keyword" at bounding box center [317, 185] width 99 height 8
click at [363, 184] on icon "times" at bounding box center [363, 184] width 2 height 3
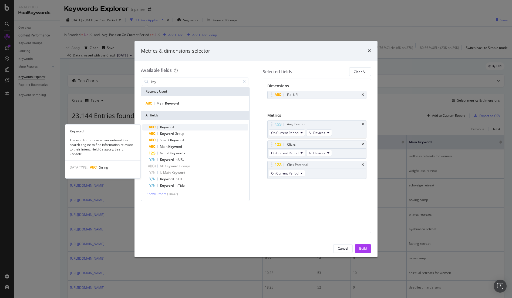
click at [184, 124] on div "Keyword" at bounding box center [198, 127] width 99 height 6
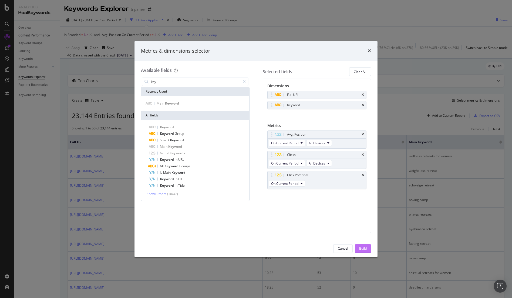
click at [356, 246] on button "Build" at bounding box center [363, 248] width 16 height 9
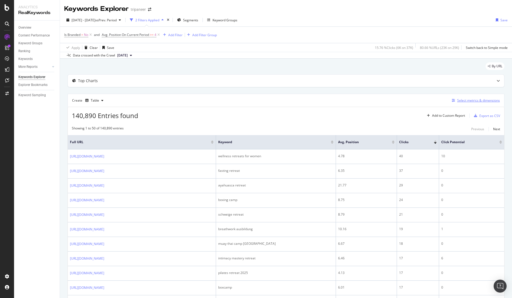
click at [484, 101] on div "Select metrics & dimensions" at bounding box center [478, 100] width 43 height 5
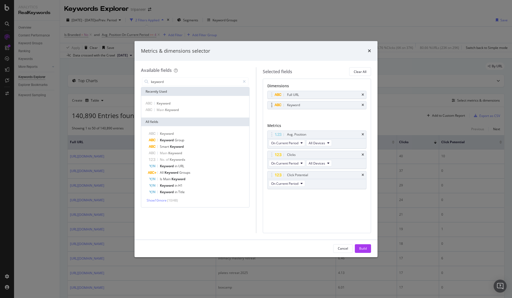
type input "keyword"
click at [341, 104] on div "Keyword" at bounding box center [323, 104] width 75 height 5
click at [164, 202] on span "Show 10 more" at bounding box center [157, 200] width 20 height 5
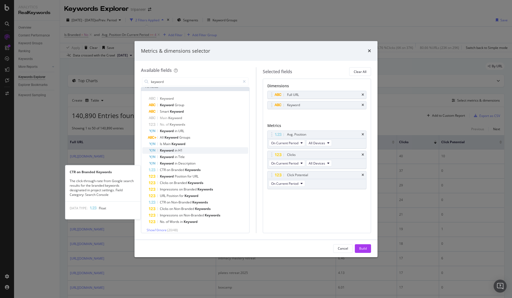
scroll to position [39, 0]
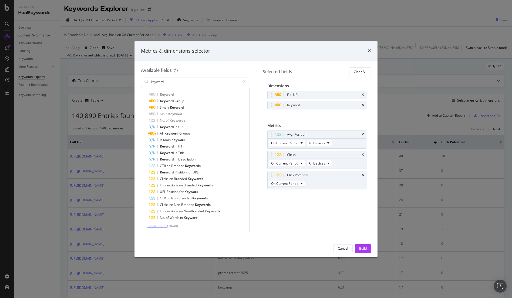
click at [164, 228] on span "Show 10 more" at bounding box center [157, 226] width 20 height 5
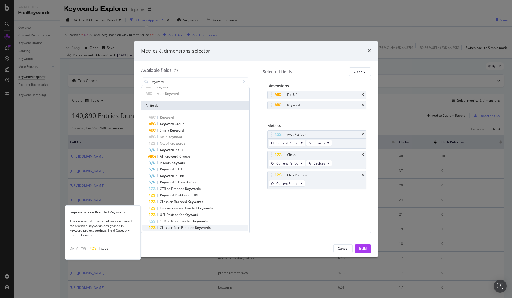
scroll to position [19, 0]
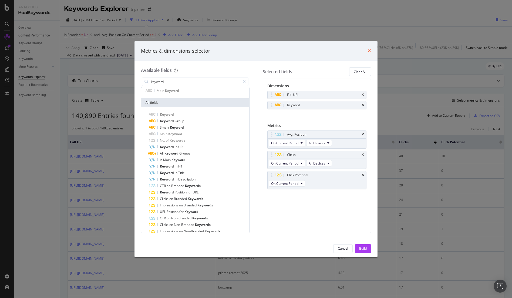
click at [369, 50] on icon "times" at bounding box center [369, 51] width 3 height 4
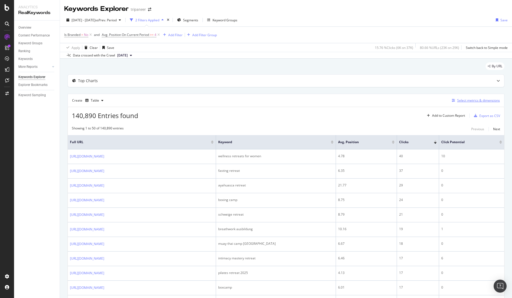
click at [476, 101] on div "Select metrics & dimensions" at bounding box center [478, 100] width 43 height 5
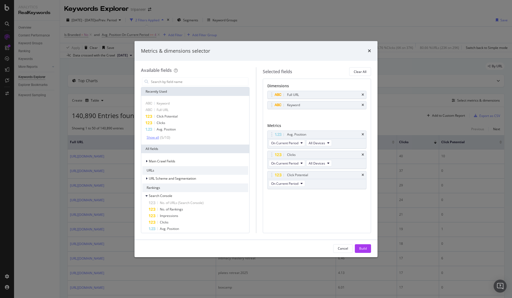
click at [160, 137] on div "( 5 / 10 )" at bounding box center [164, 137] width 11 height 5
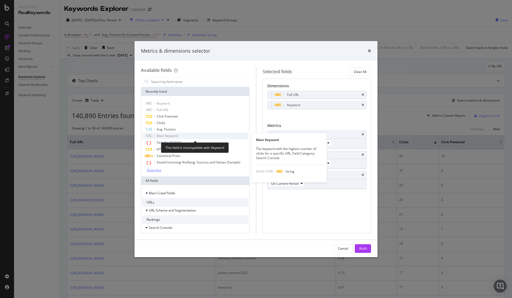
click at [170, 135] on span "Main Keyword" at bounding box center [167, 135] width 21 height 5
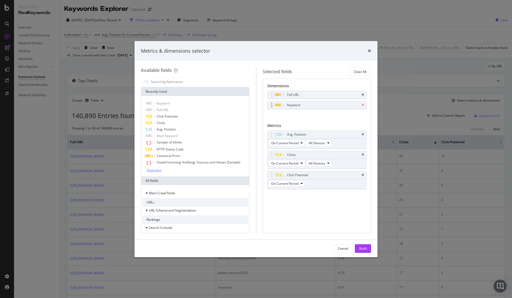
click at [363, 103] on icon "times" at bounding box center [363, 104] width 2 height 3
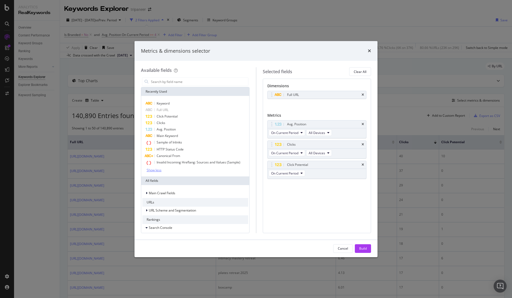
click at [373, 51] on div "Metrics & dimensions selector" at bounding box center [256, 51] width 243 height 20
click at [371, 50] on div "Metrics & dimensions selector" at bounding box center [256, 51] width 243 height 20
click at [368, 49] on icon "times" at bounding box center [369, 51] width 3 height 4
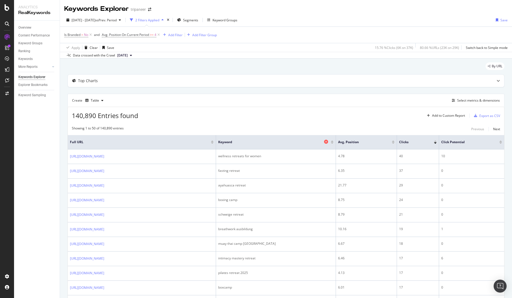
click at [328, 142] on icon at bounding box center [326, 142] width 4 height 4
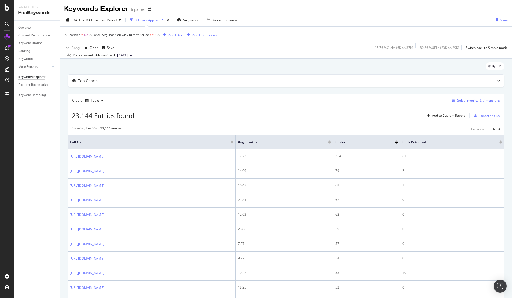
click at [473, 101] on div "Select metrics & dimensions" at bounding box center [478, 100] width 43 height 5
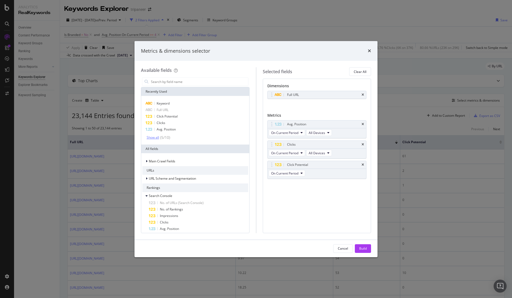
click at [156, 136] on div "Show all" at bounding box center [153, 138] width 12 height 4
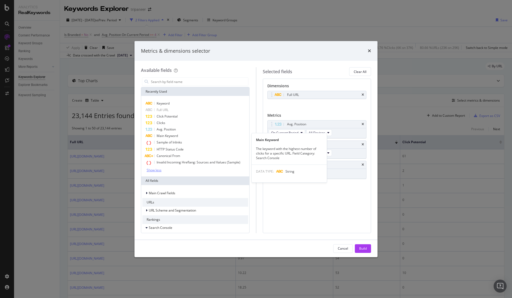
click at [156, 136] on div "Main Keyword" at bounding box center [195, 136] width 106 height 6
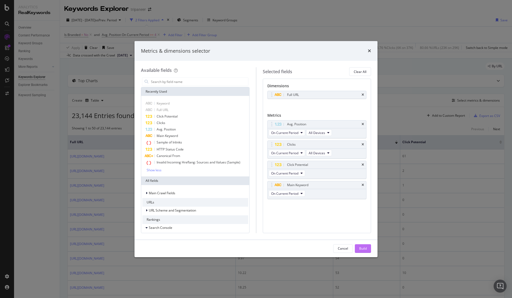
click at [359, 248] on div "Build" at bounding box center [363, 248] width 8 height 5
